Goal: Task Accomplishment & Management: Manage account settings

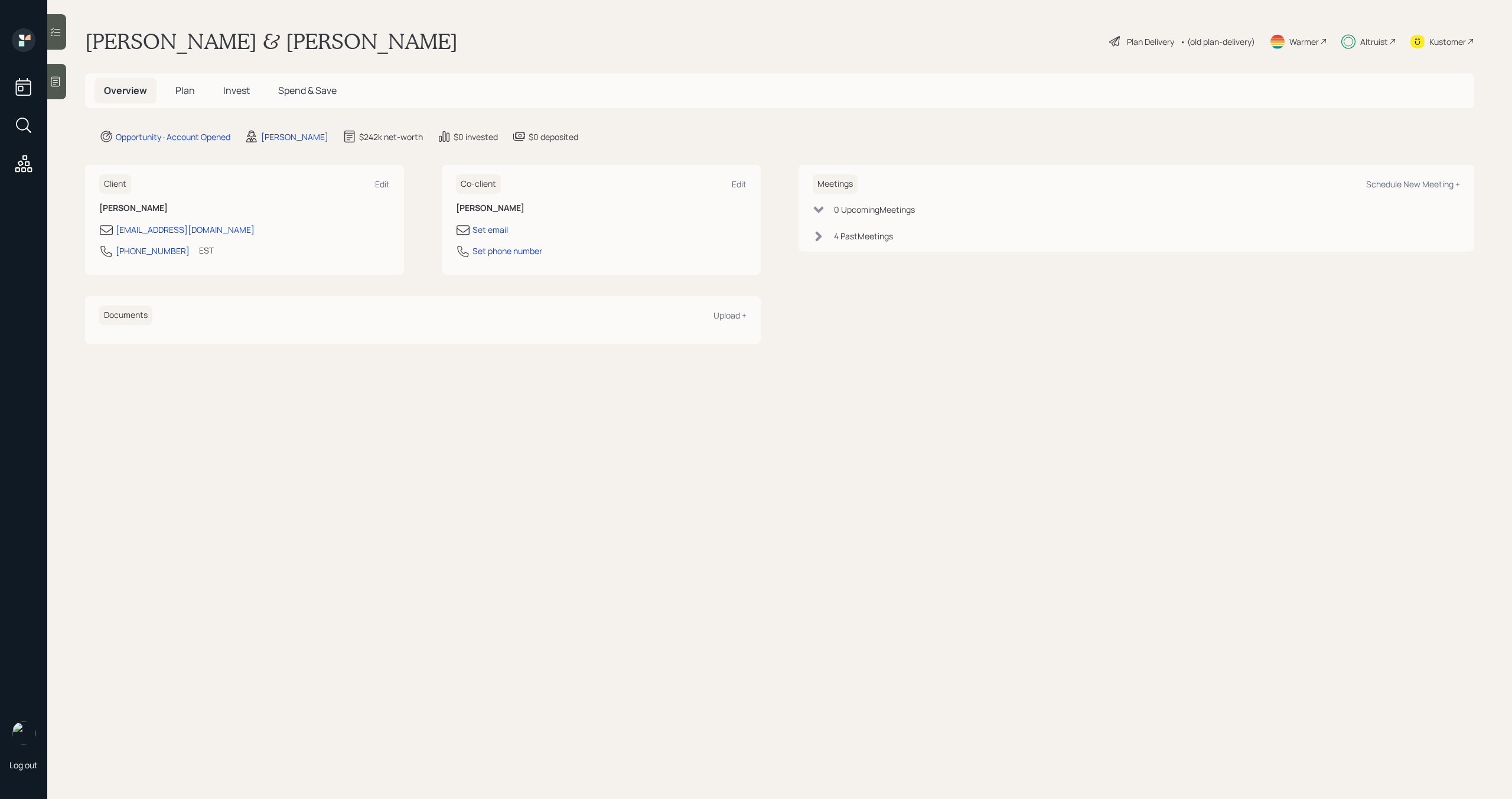
click at [245, 92] on span "Invest" at bounding box center [237, 91] width 27 height 13
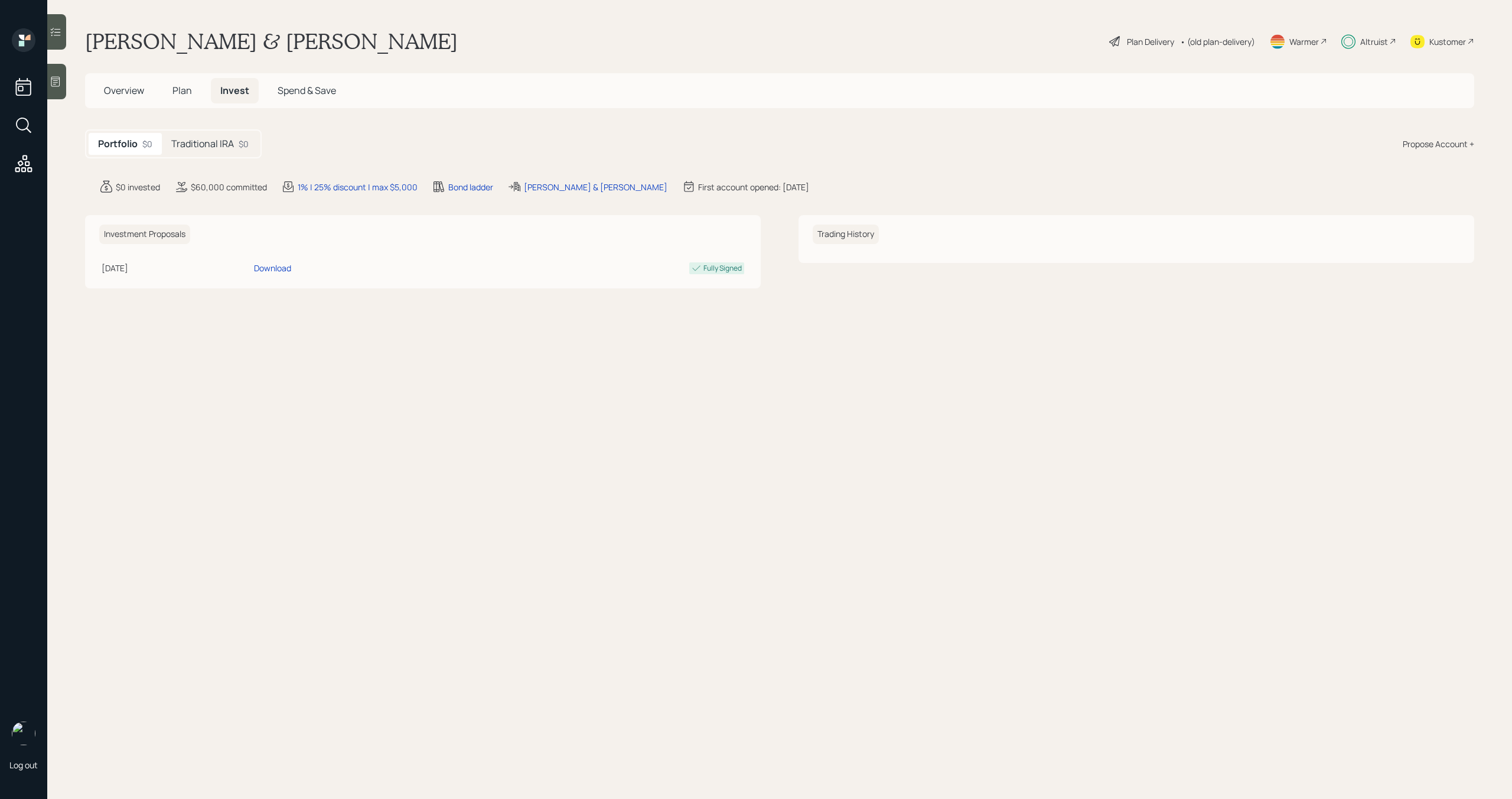
click at [229, 135] on div "Traditional IRA $0" at bounding box center [210, 144] width 96 height 22
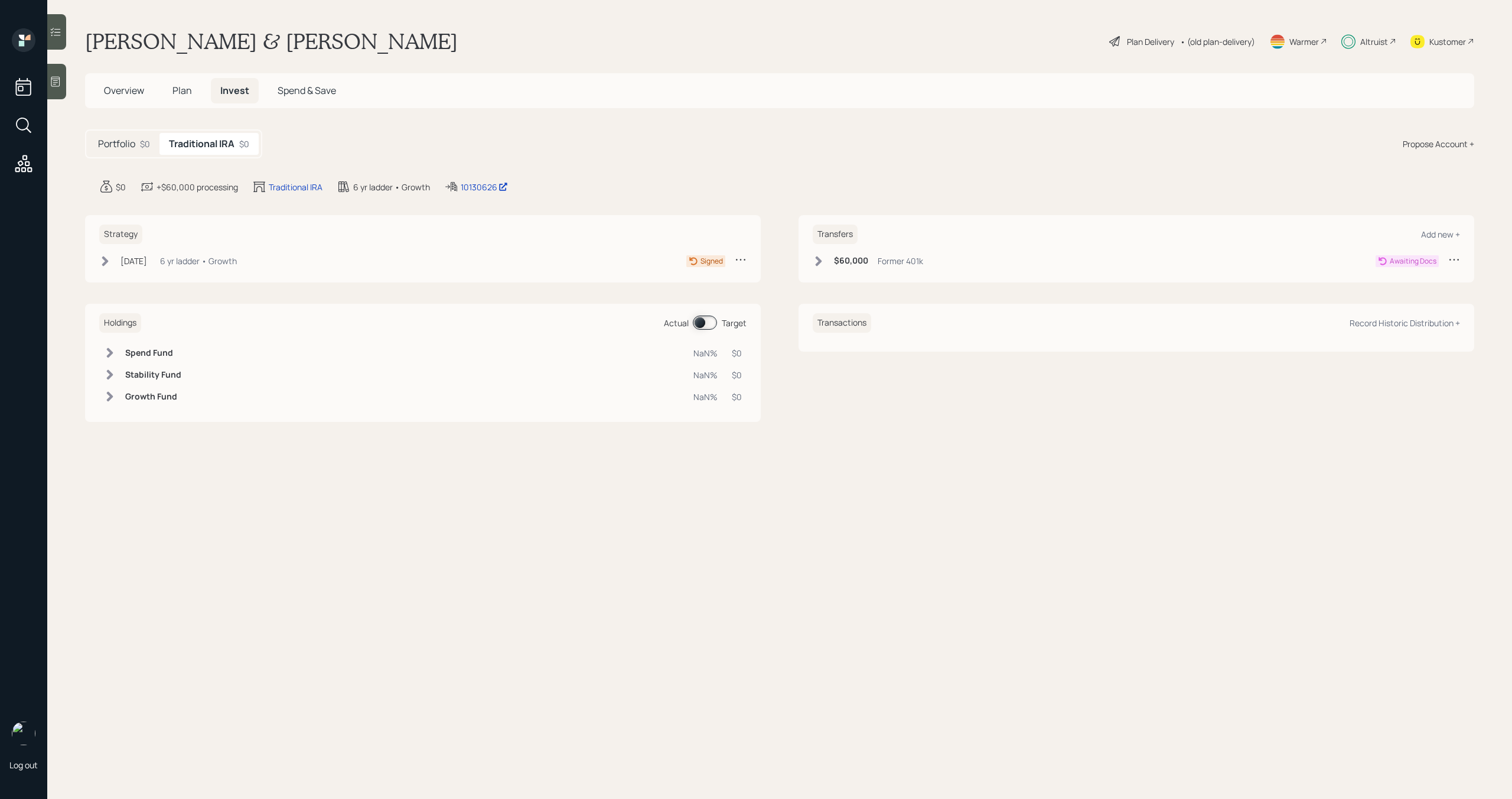
click at [817, 260] on icon at bounding box center [819, 261] width 12 height 12
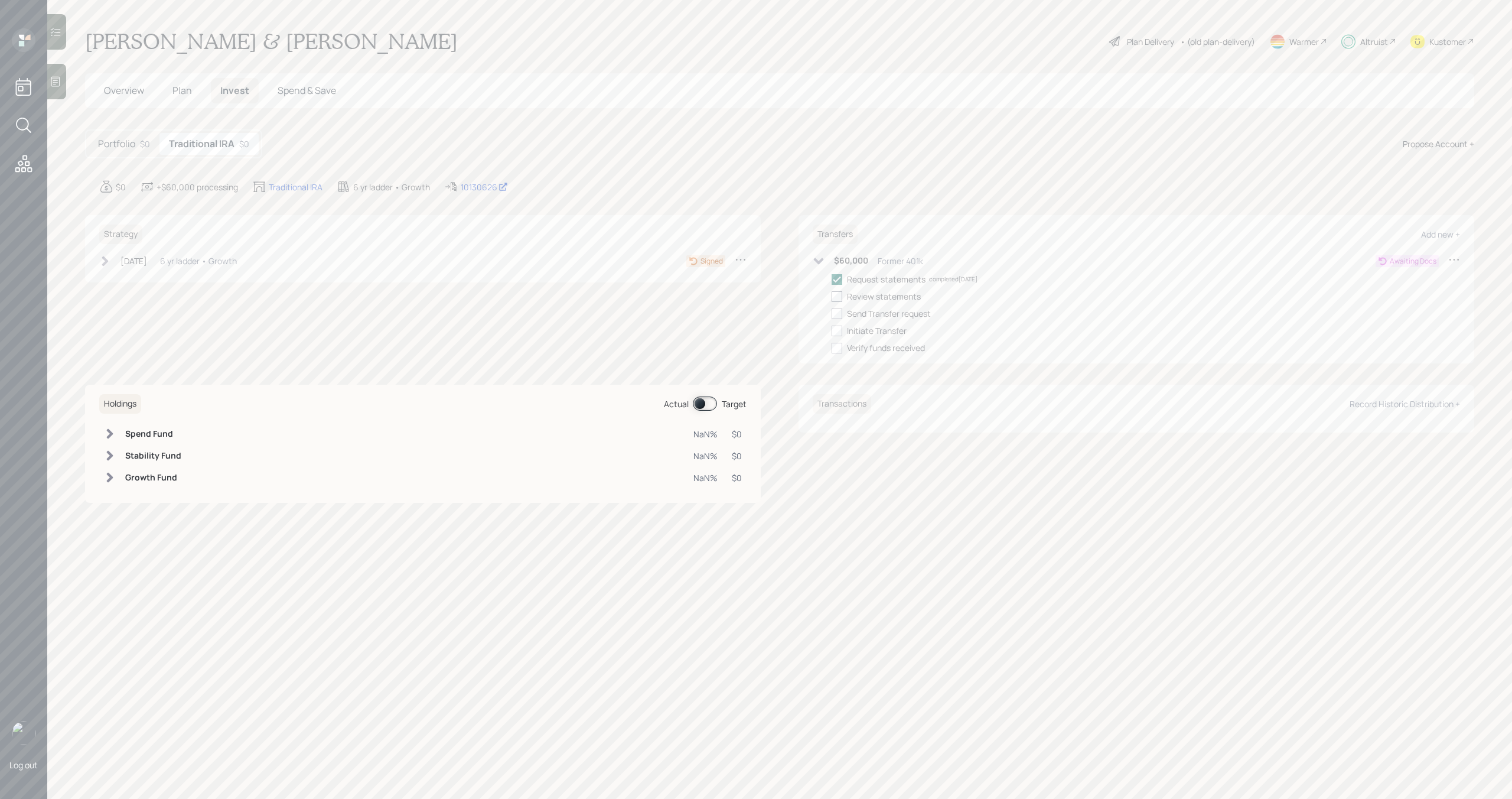
click at [836, 298] on div at bounding box center [837, 297] width 11 height 11
click at [832, 297] on input "checkbox" at bounding box center [831, 296] width 1 height 1
checkbox input "true"
click at [836, 310] on div at bounding box center [837, 314] width 11 height 11
click at [832, 314] on input "checkbox" at bounding box center [831, 314] width 1 height 1
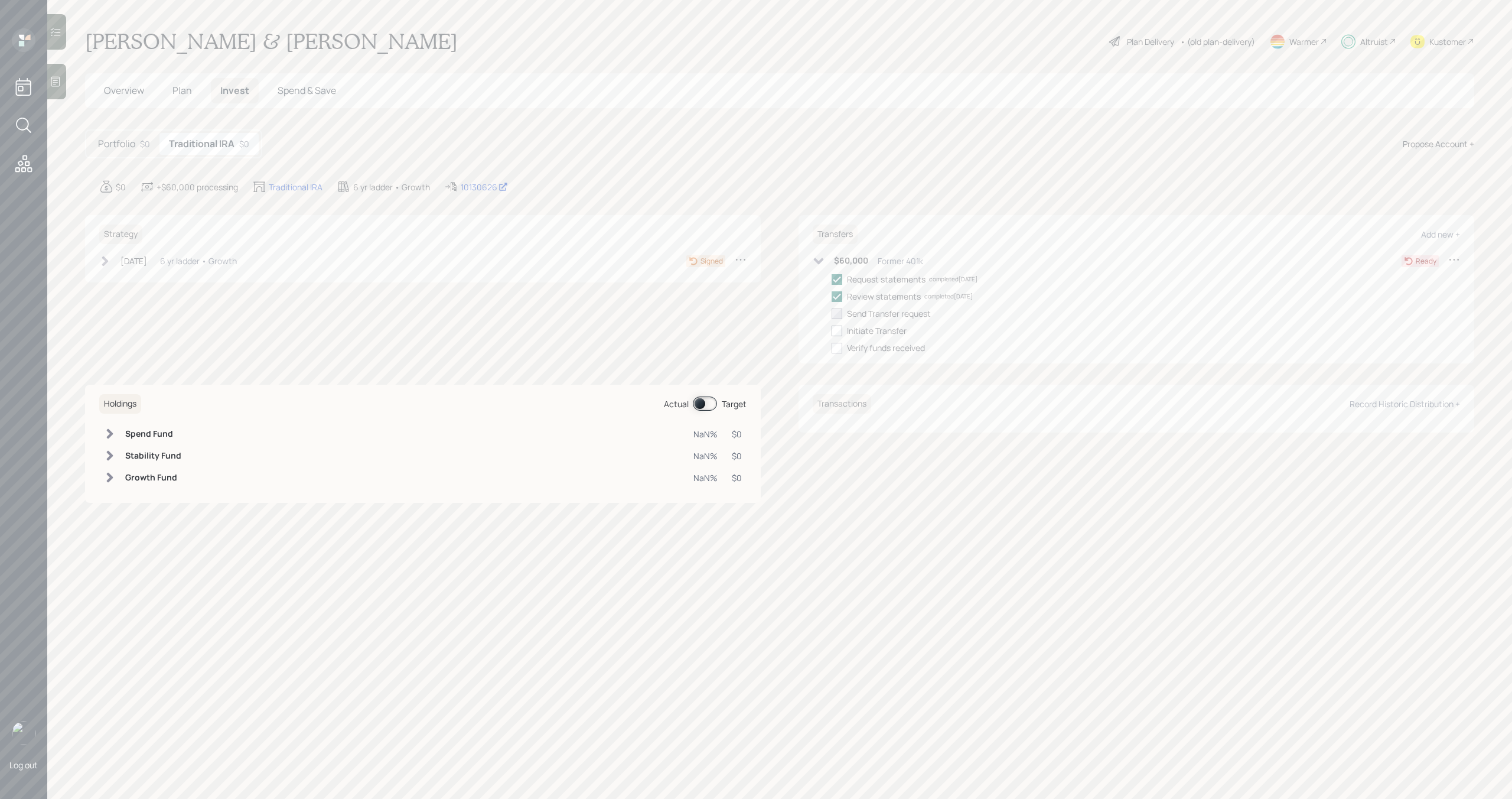
checkbox input "true"
click at [836, 329] on div at bounding box center [837, 330] width 11 height 11
click at [832, 330] on input "checkbox" at bounding box center [831, 330] width 1 height 1
checkbox input "true"
